Goal: Task Accomplishment & Management: Use online tool/utility

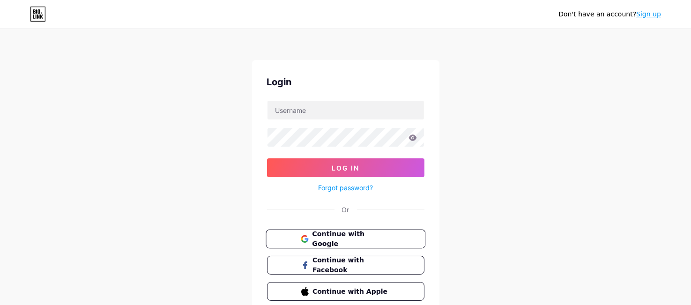
click at [356, 242] on span "Continue with Google" at bounding box center [351, 239] width 78 height 20
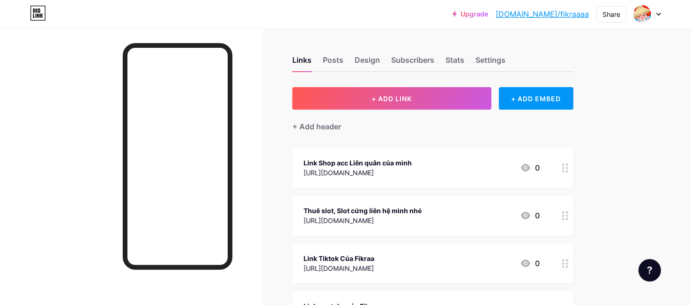
click at [564, 168] on circle at bounding box center [563, 168] width 2 height 2
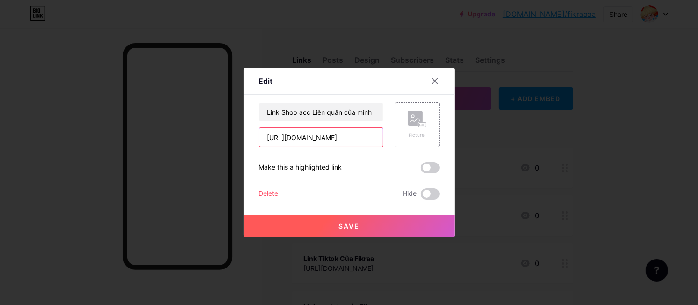
drag, startPoint x: 336, startPoint y: 140, endPoint x: 220, endPoint y: 136, distance: 116.7
click at [220, 135] on div "Edit Content YouTube Play YouTube video without leaving your page. ADD Vimeo Pl…" at bounding box center [349, 152] width 698 height 305
paste input "[DOMAIN_NAME]"
type input "[URL][DOMAIN_NAME]"
click at [367, 229] on button "Save" at bounding box center [349, 226] width 211 height 22
